Goal: Transaction & Acquisition: Subscribe to service/newsletter

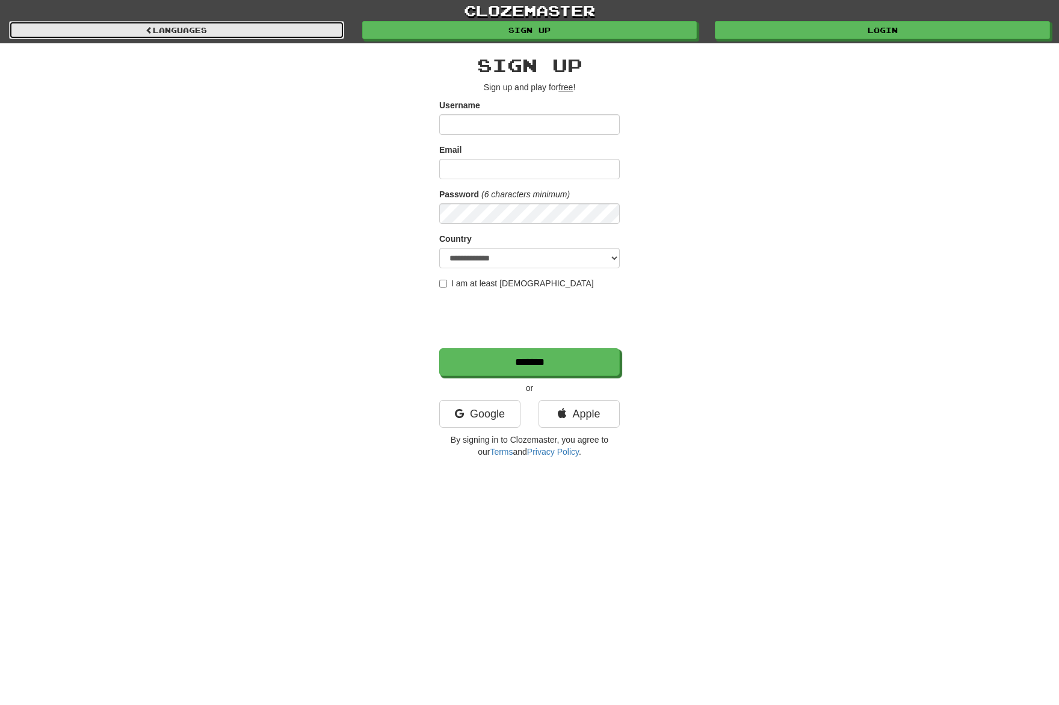
click at [306, 28] on link "Languages" at bounding box center [176, 30] width 335 height 18
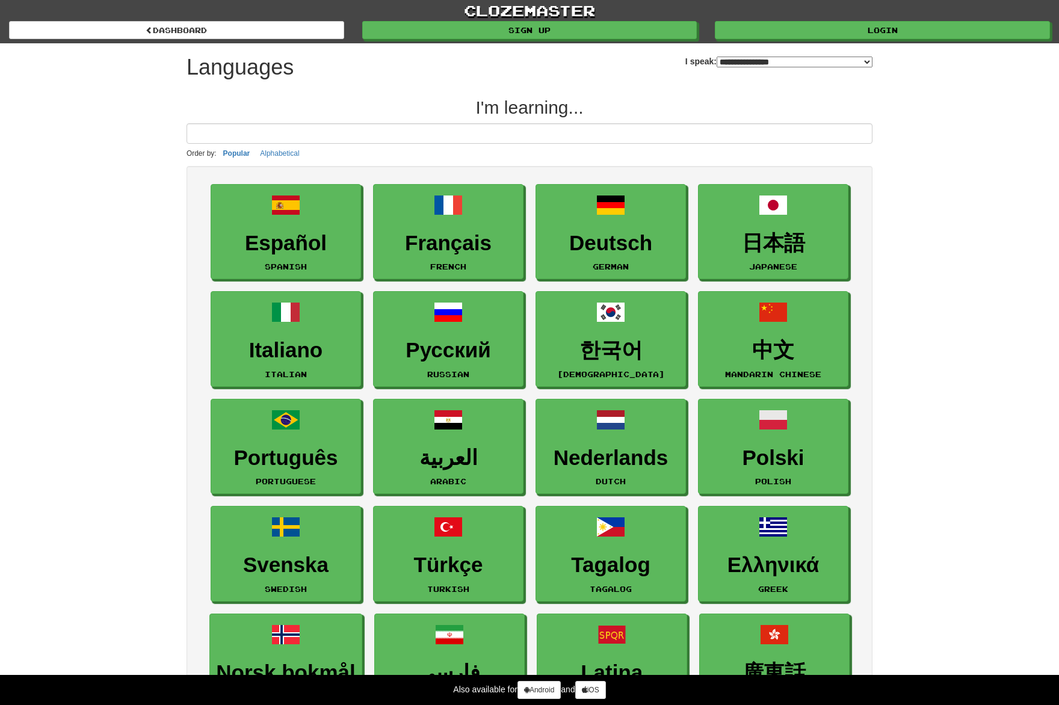
select select "*******"
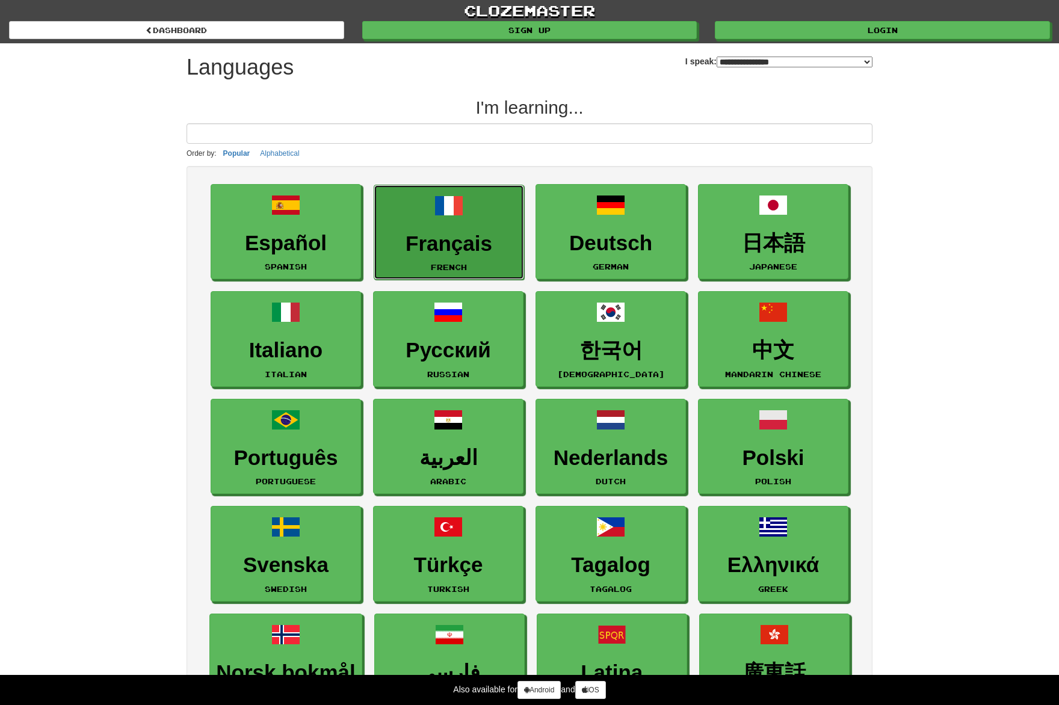
click at [425, 239] on h3 "Français" at bounding box center [448, 243] width 137 height 23
